Goal: Check status: Check status

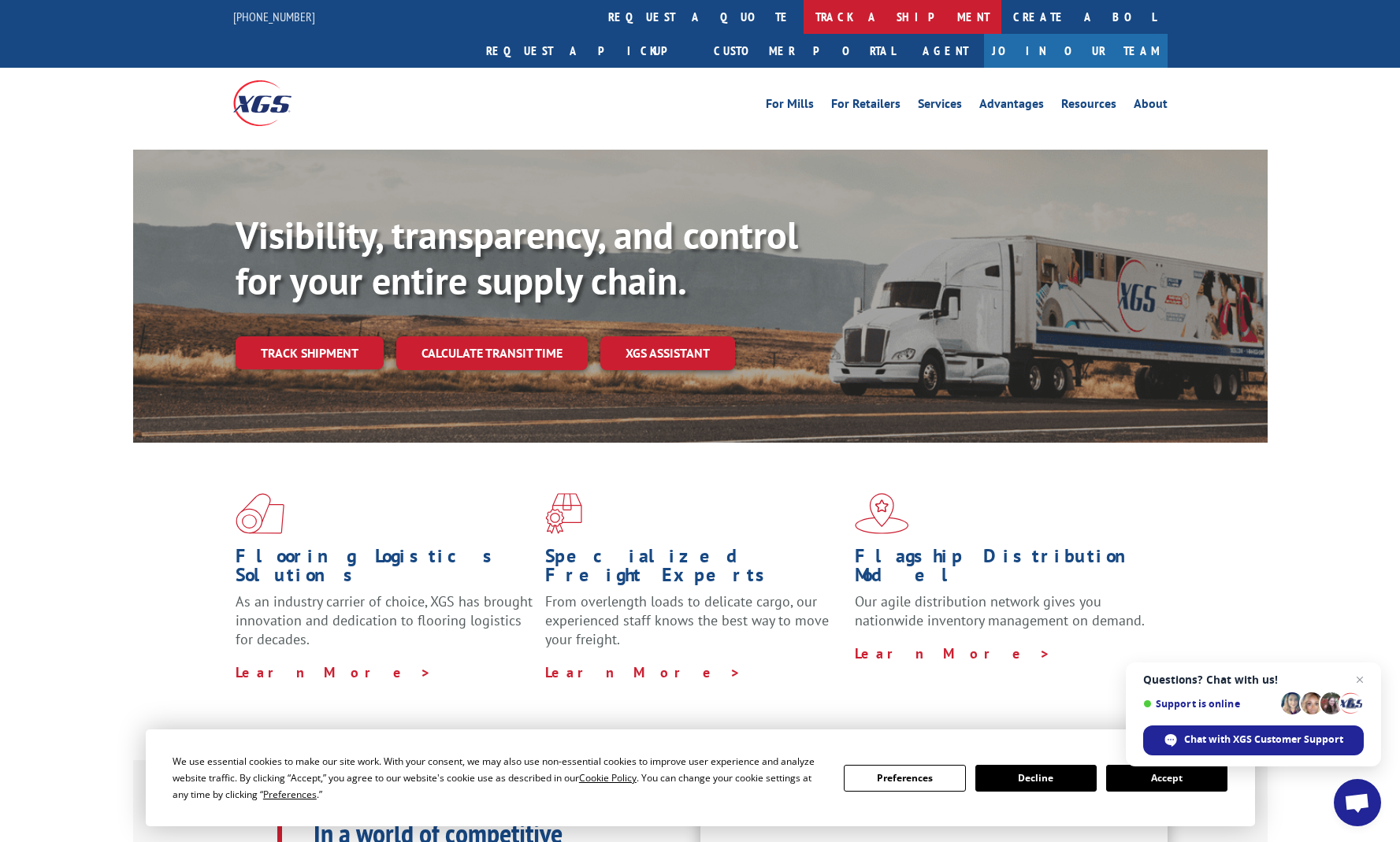
click at [804, 23] on link "track a shipment" at bounding box center [902, 16] width 198 height 34
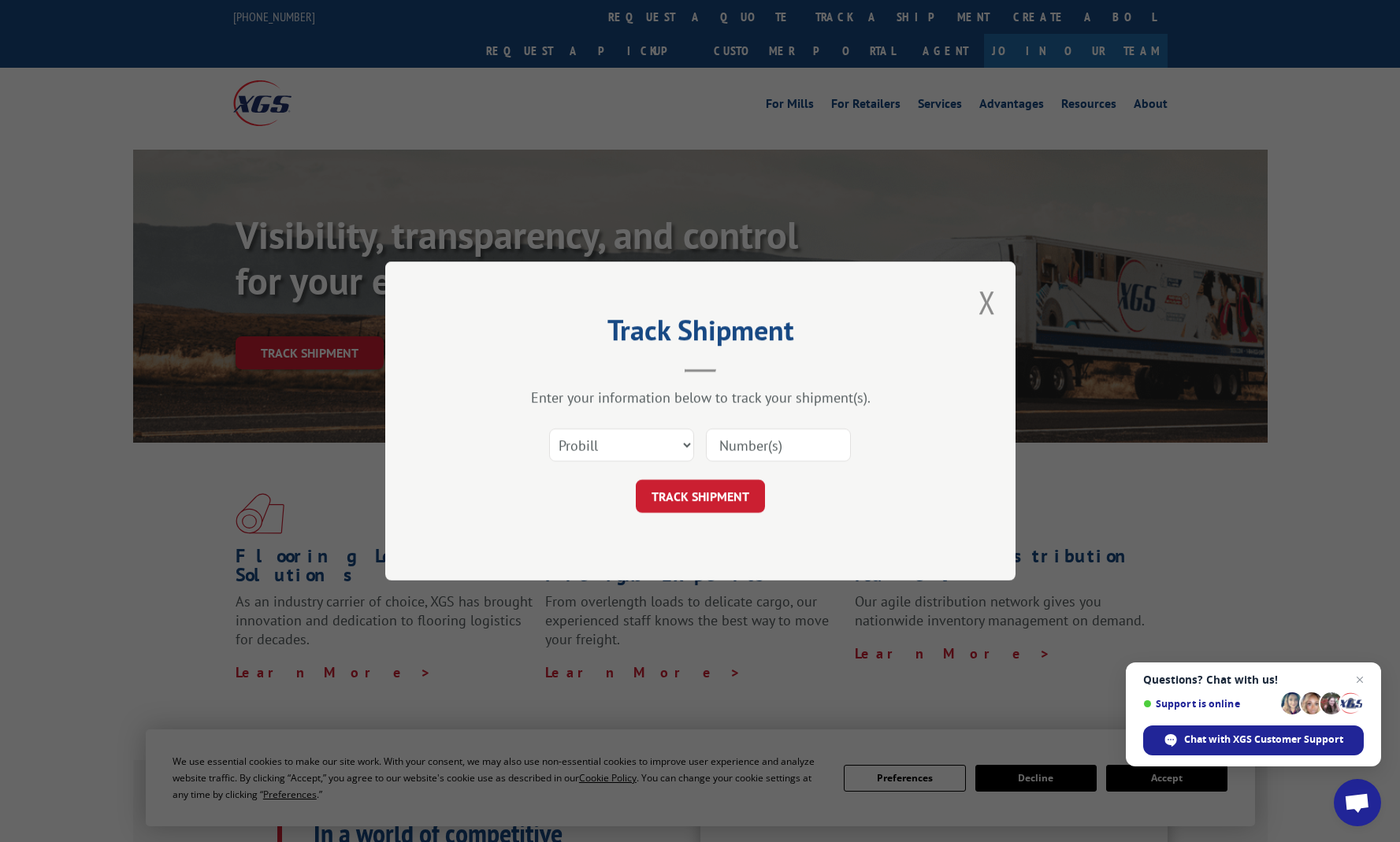
click at [743, 443] on input at bounding box center [779, 444] width 145 height 33
type input "236801"
click at [712, 497] on button "TRACK SHIPMENT" at bounding box center [700, 496] width 129 height 33
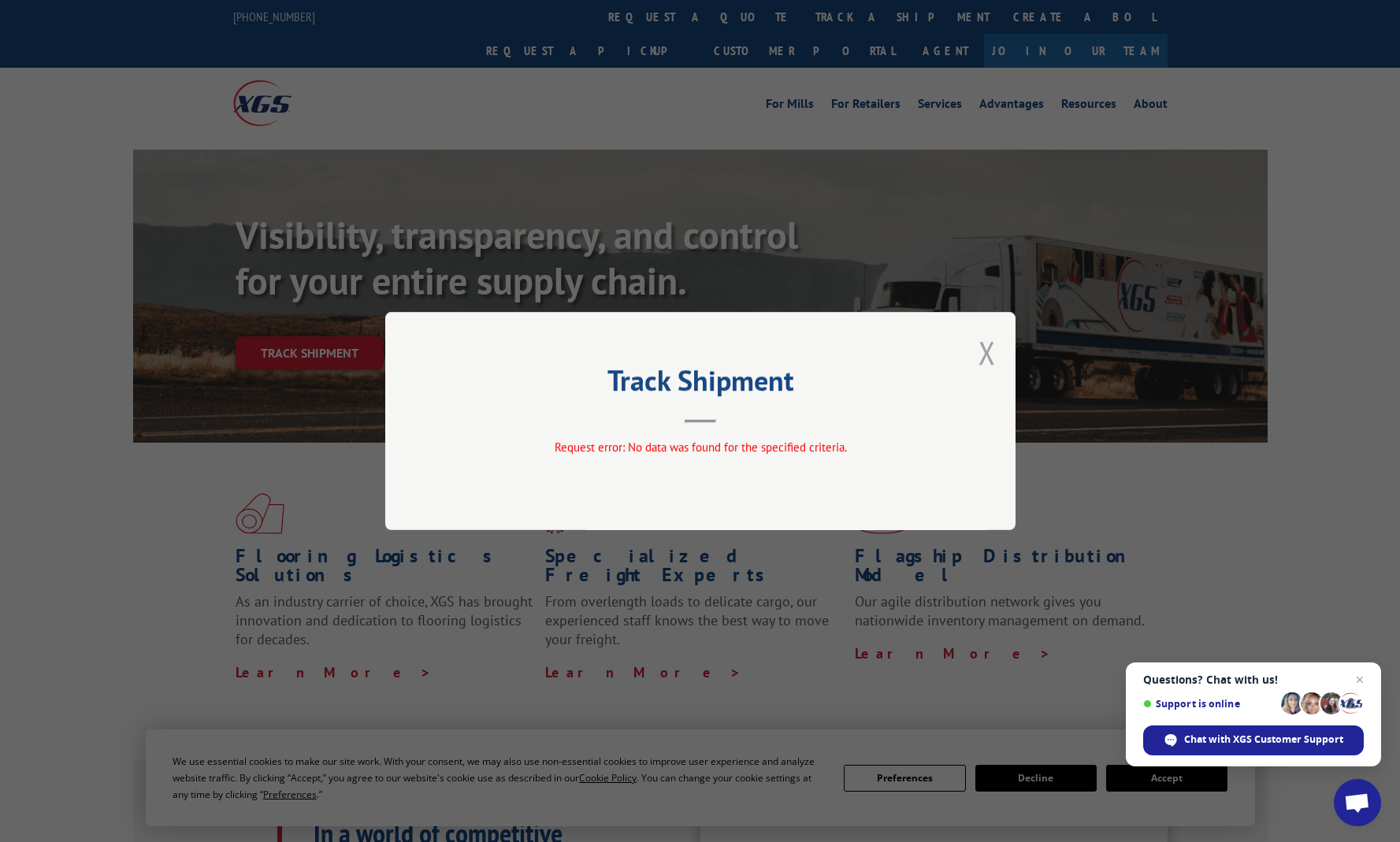
click at [980, 354] on button "Close modal" at bounding box center [987, 352] width 17 height 41
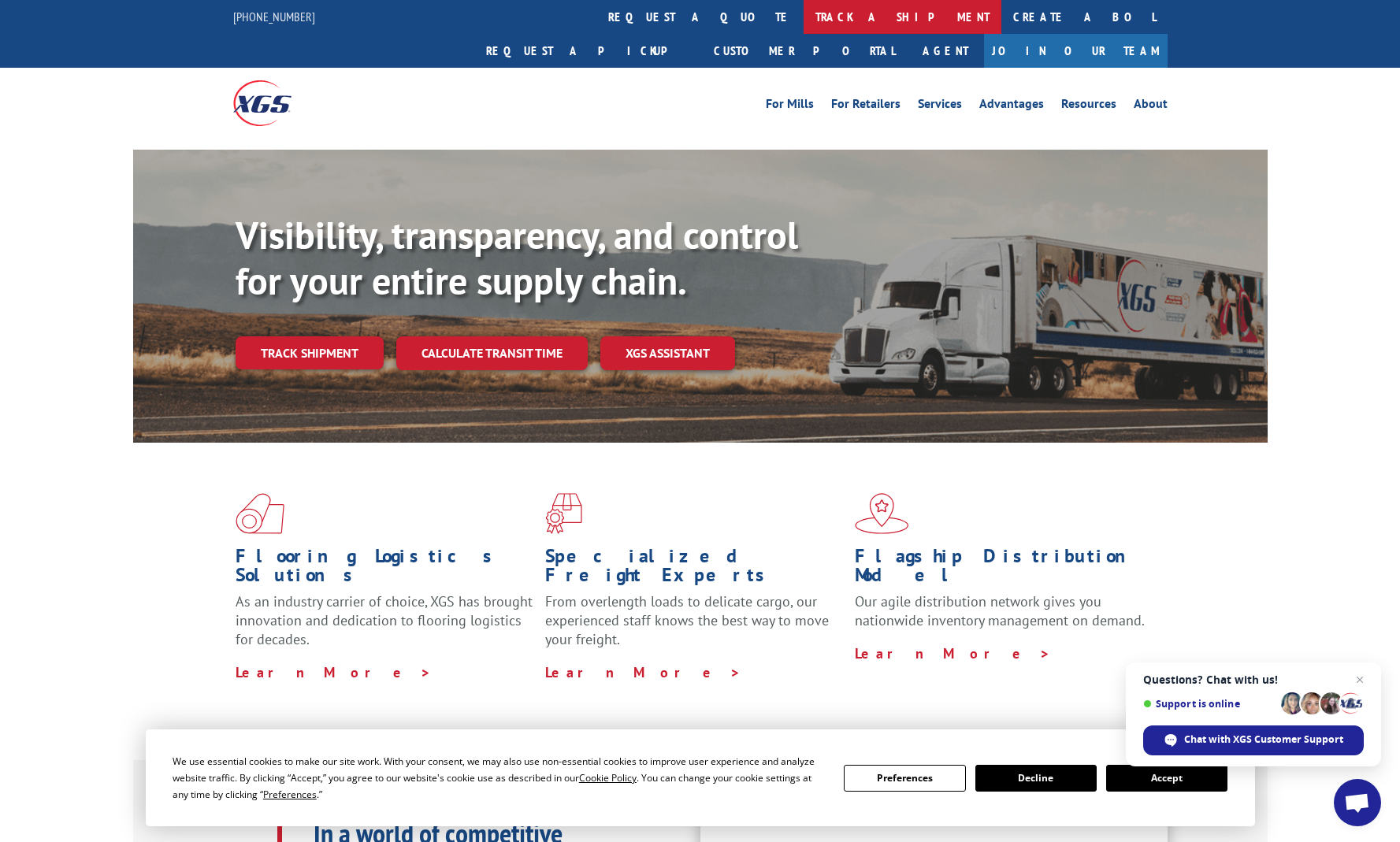
click at [804, 22] on link "track a shipment" at bounding box center [902, 16] width 198 height 34
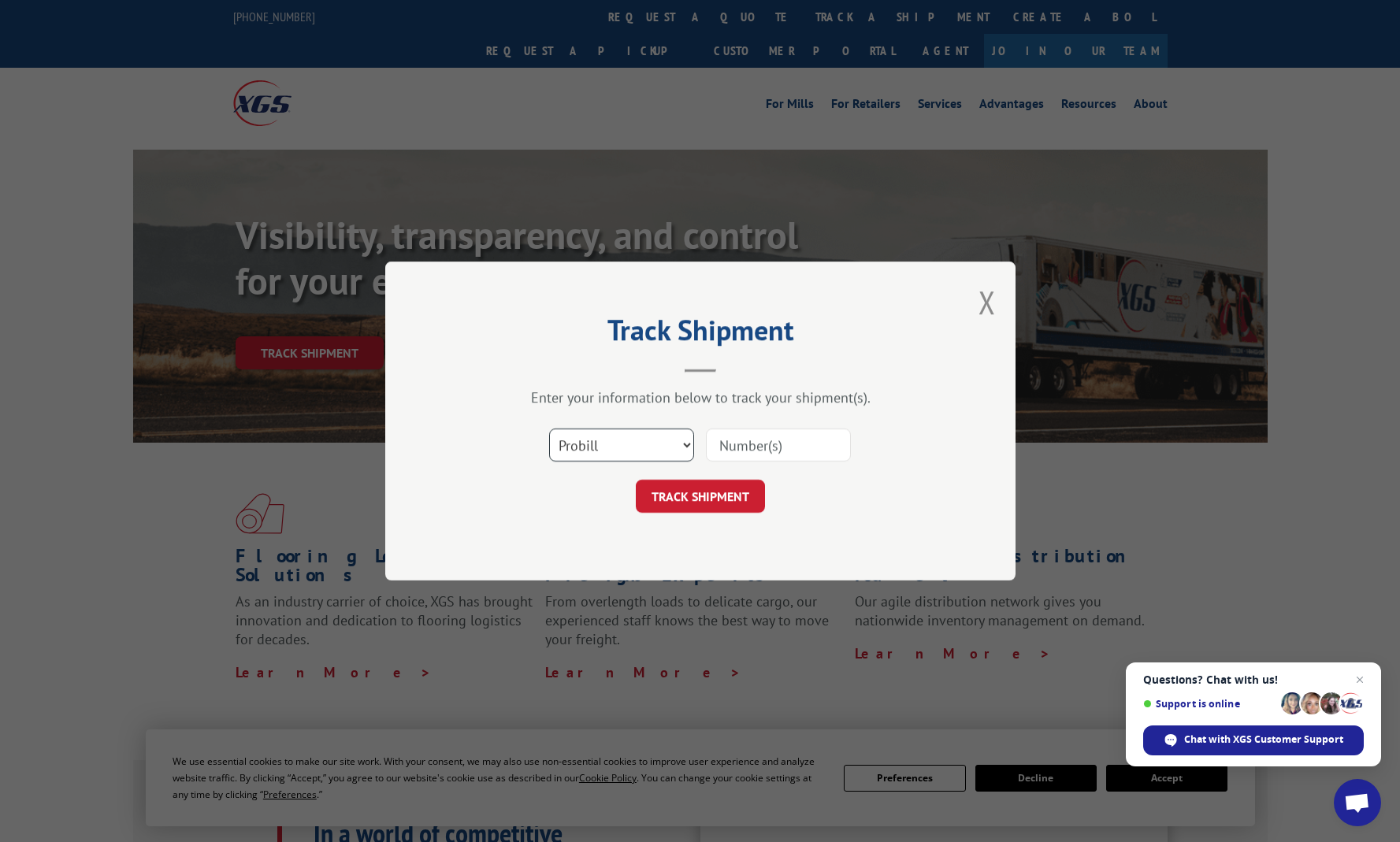
click at [689, 436] on select "Select category... Probill BOL PO" at bounding box center [621, 444] width 145 height 33
select select "bol"
click at [549, 428] on select "Select category... Probill BOL PO" at bounding box center [621, 444] width 145 height 33
click at [745, 446] on input at bounding box center [779, 444] width 145 height 33
type input "236801"
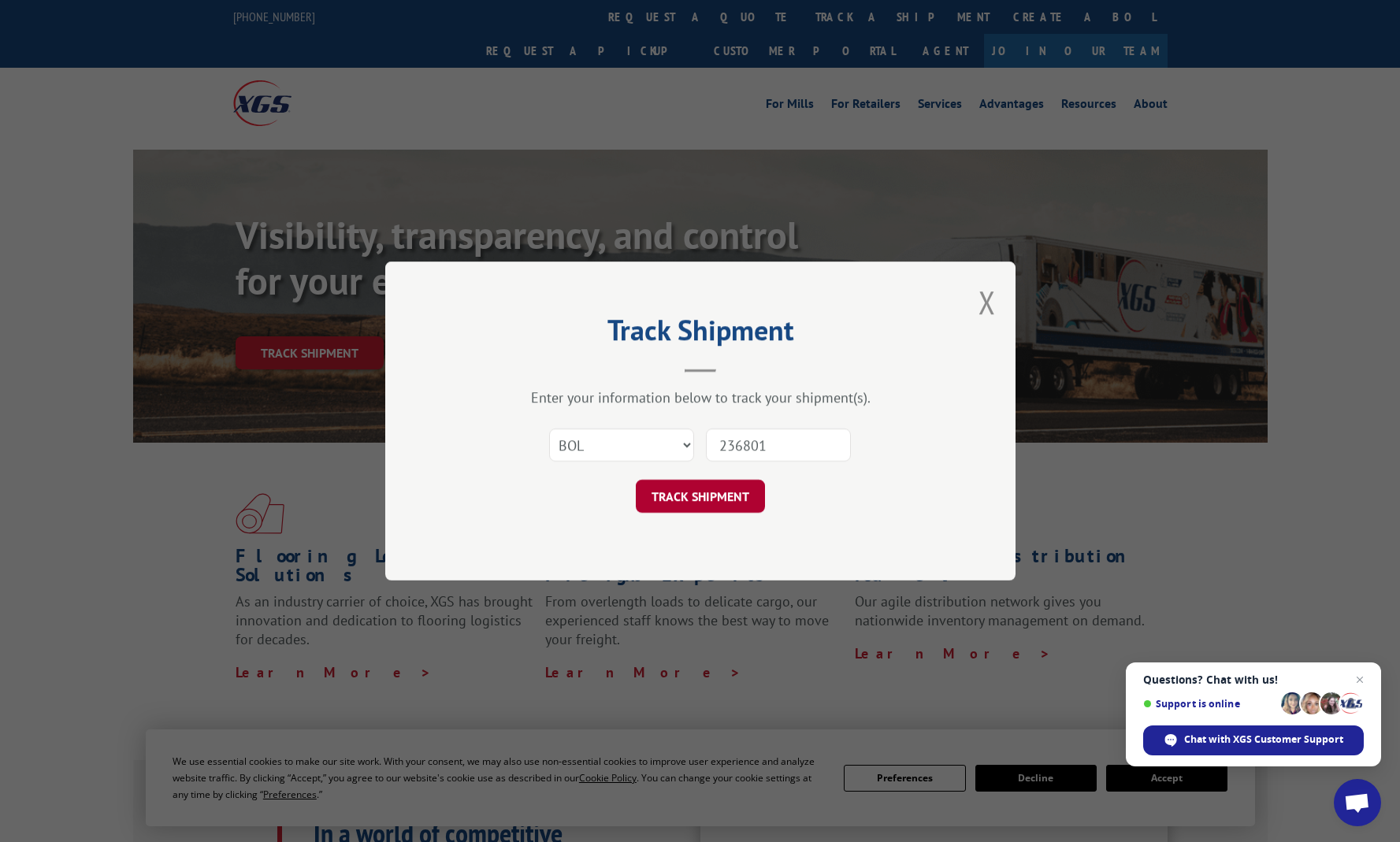
click at [719, 493] on button "TRACK SHIPMENT" at bounding box center [700, 496] width 129 height 33
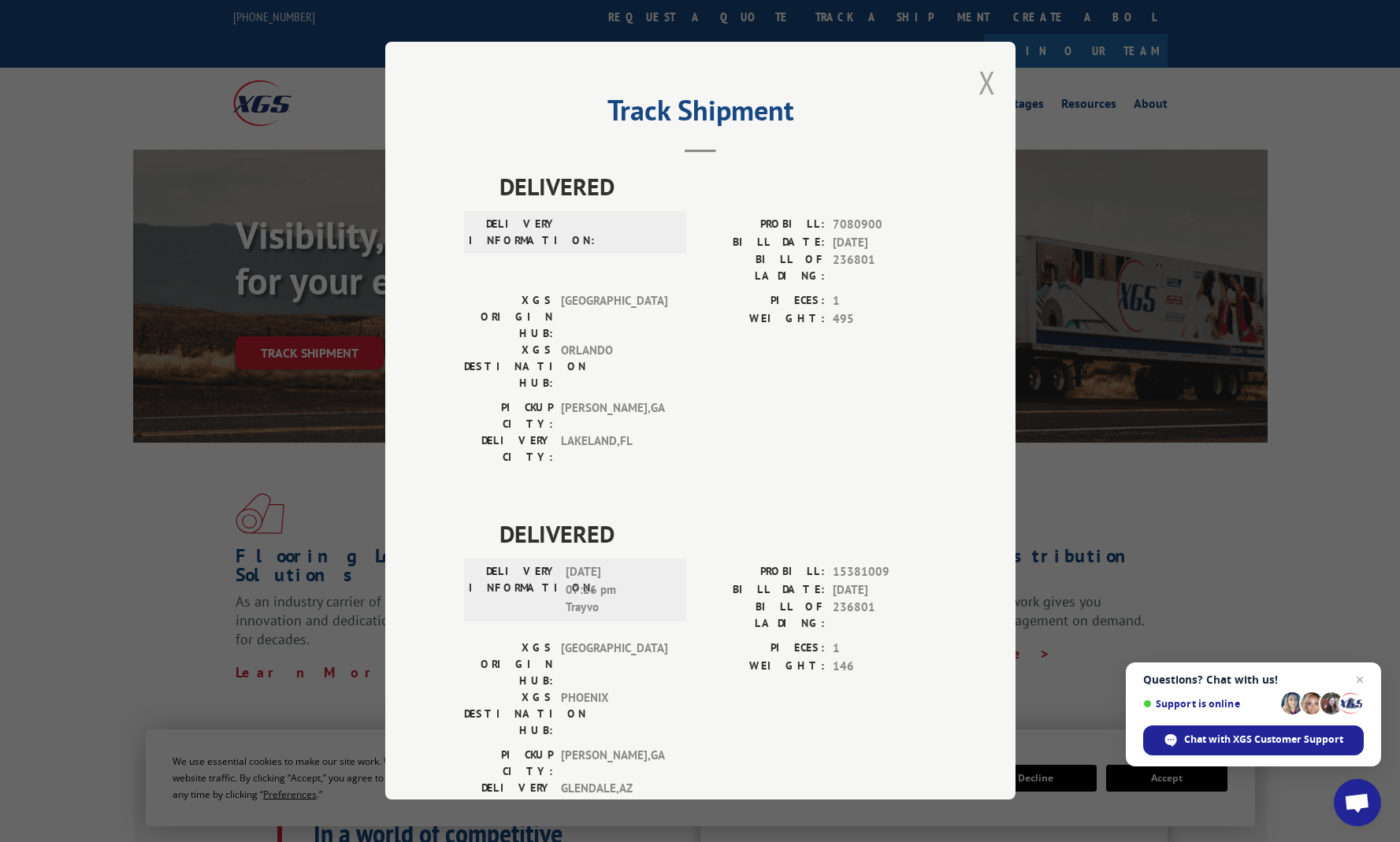
click at [979, 84] on button "Close modal" at bounding box center [987, 82] width 17 height 41
